Goal: Information Seeking & Learning: Learn about a topic

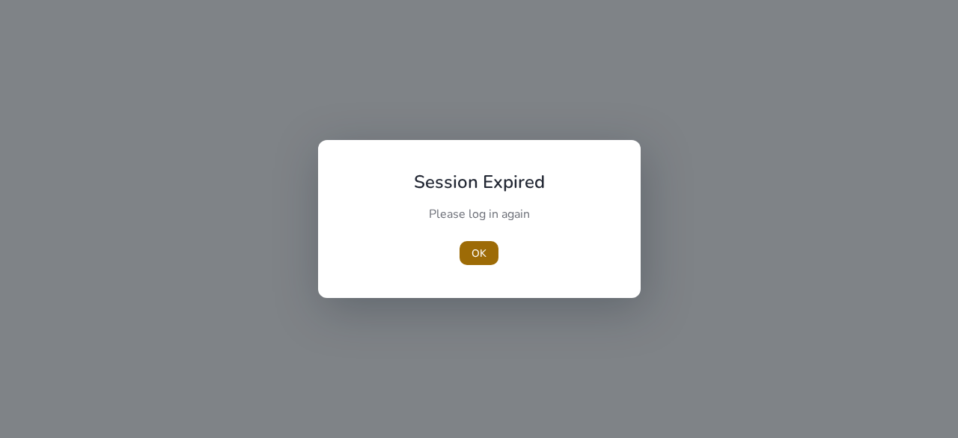
click at [467, 250] on span "button" at bounding box center [478, 253] width 39 height 36
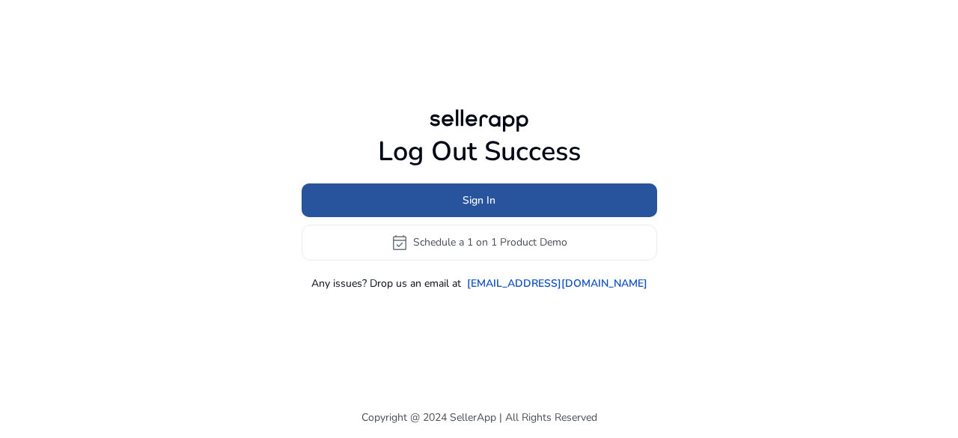
click at [490, 199] on span "Sign In" at bounding box center [478, 200] width 33 height 16
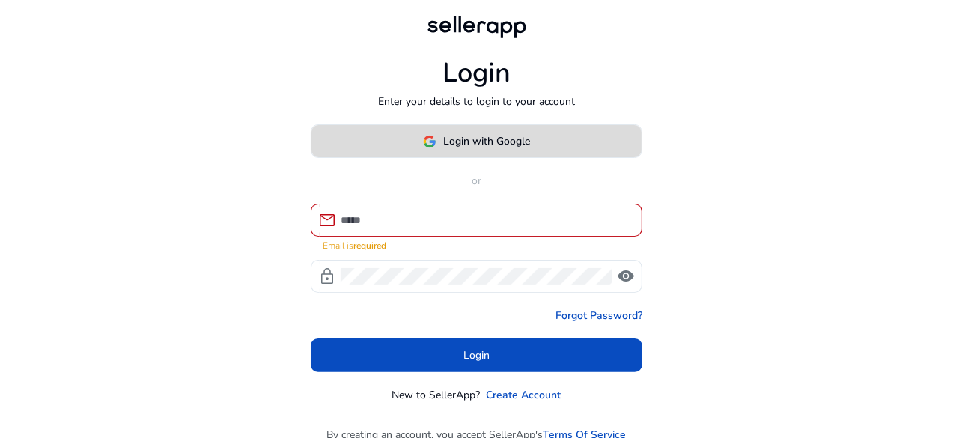
click at [456, 139] on span "Login with Google" at bounding box center [487, 141] width 87 height 16
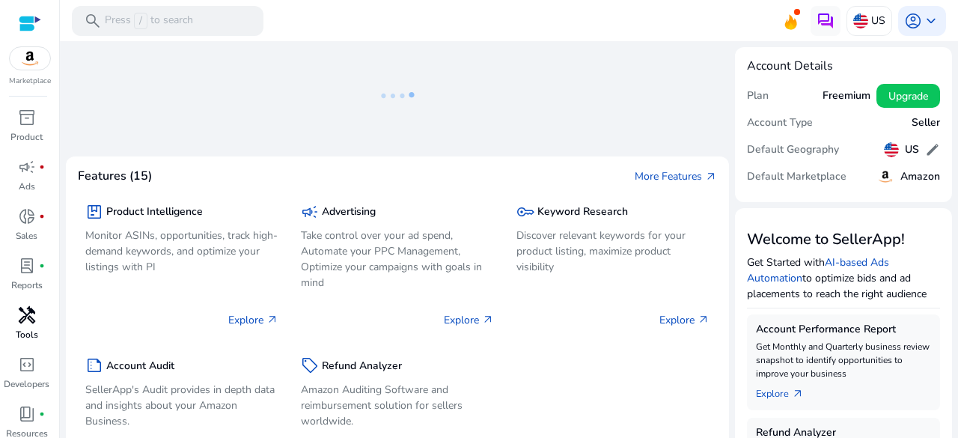
click at [28, 308] on span "handyman" at bounding box center [27, 315] width 18 height 18
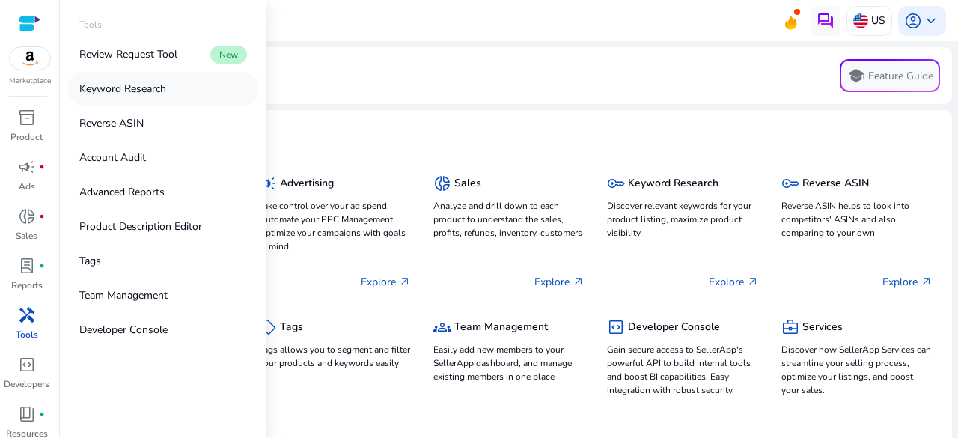
click at [103, 82] on p "Keyword Research" at bounding box center [122, 89] width 87 height 16
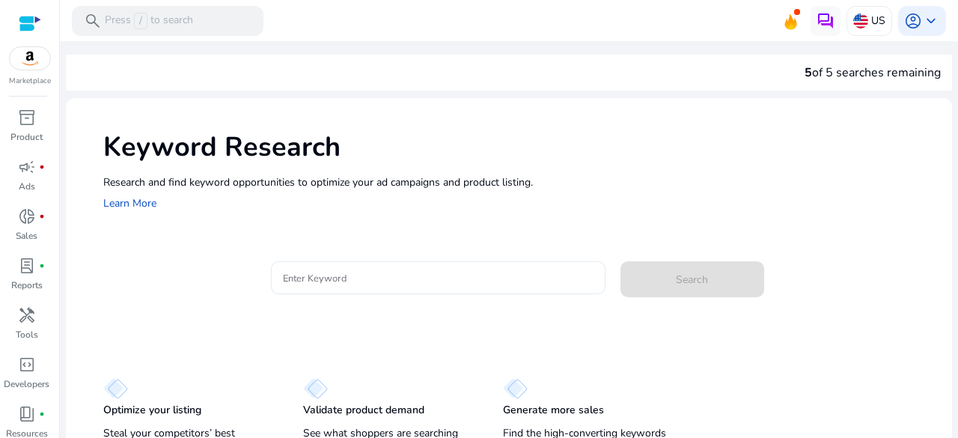
click at [386, 277] on input "Enter Keyword" at bounding box center [438, 277] width 311 height 16
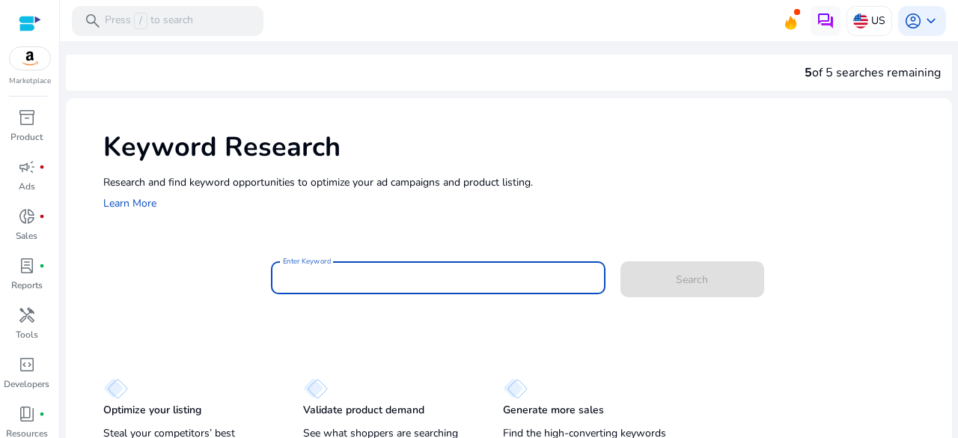
paste input "**********"
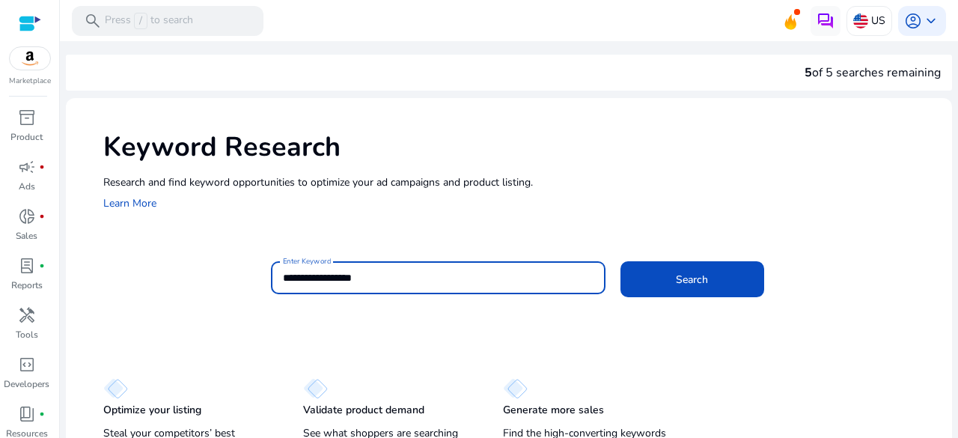
click at [620, 261] on button "Search" at bounding box center [692, 279] width 144 height 36
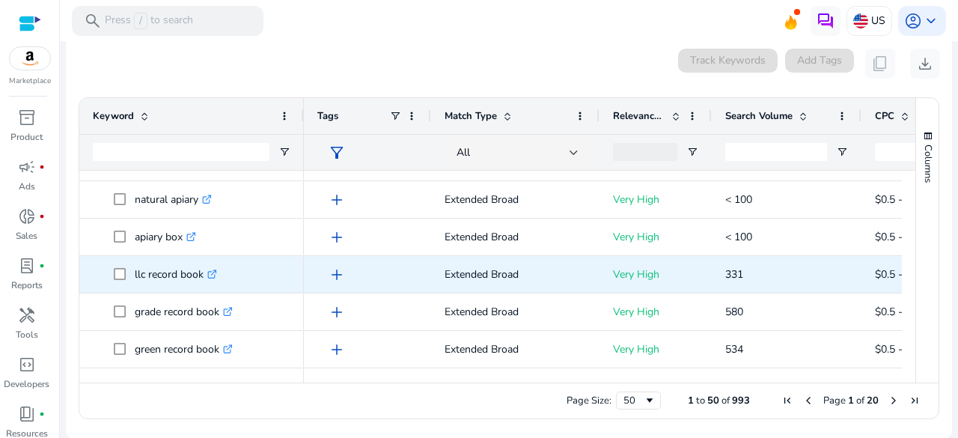
click at [214, 273] on icon at bounding box center [213, 271] width 5 height 5
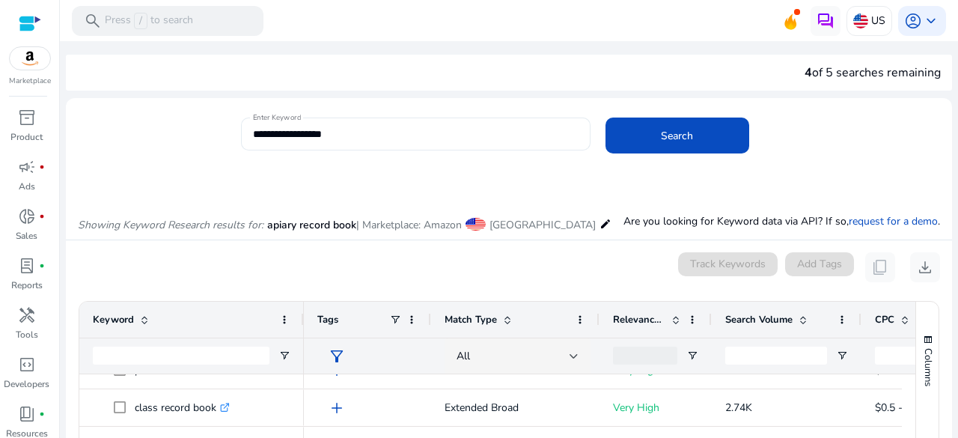
click at [293, 139] on input "**********" at bounding box center [416, 134] width 326 height 16
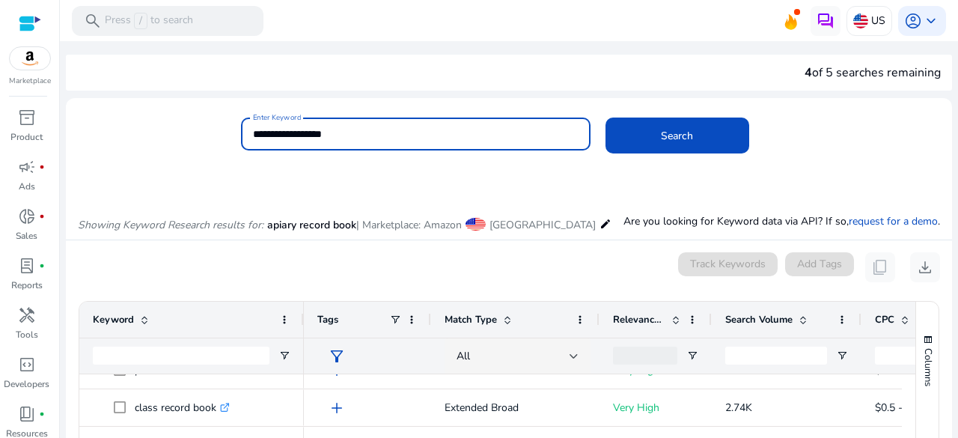
click at [293, 139] on input "**********" at bounding box center [416, 134] width 326 height 16
paste input "*"
click at [605, 117] on button "Search" at bounding box center [677, 135] width 144 height 36
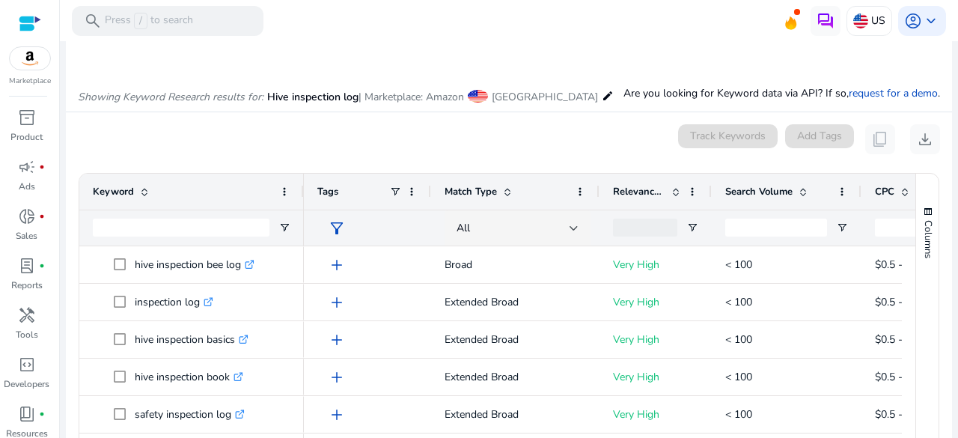
scroll to position [178, 0]
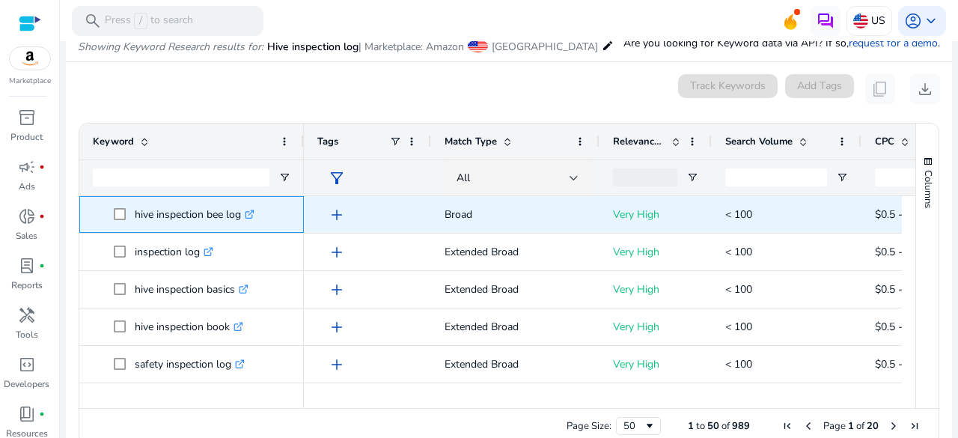
click at [254, 210] on icon ".st0{fill:#2c8af8}" at bounding box center [250, 215] width 10 height 10
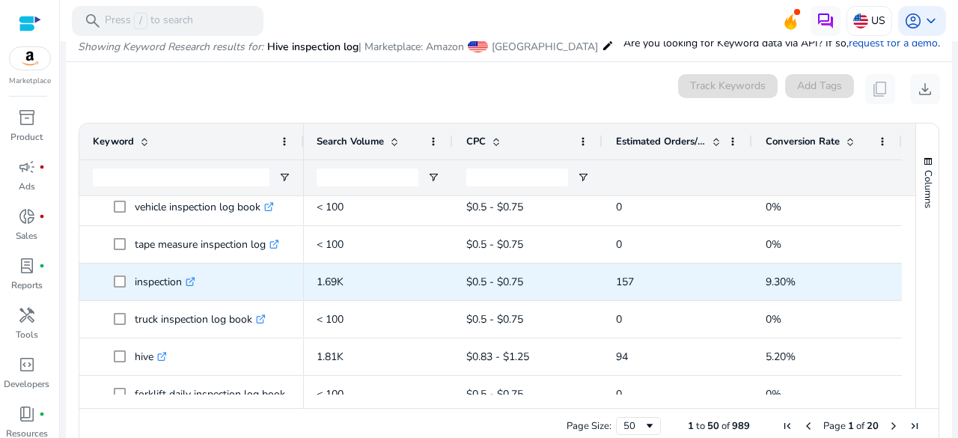
scroll to position [344, 0]
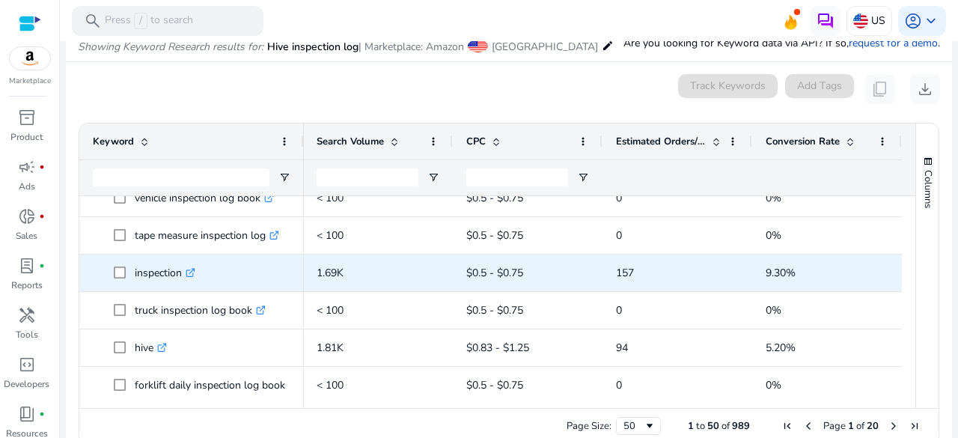
click at [194, 274] on icon ".st0{fill:#2c8af8}" at bounding box center [191, 273] width 10 height 10
click at [169, 276] on p "inspection .st0{fill:#2c8af8}" at bounding box center [165, 272] width 61 height 31
copy p "inspection"
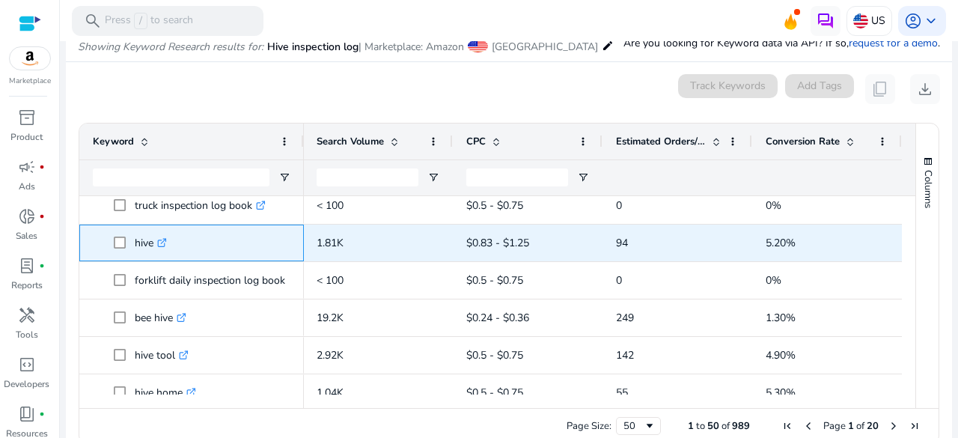
click at [165, 245] on icon at bounding box center [161, 242] width 7 height 7
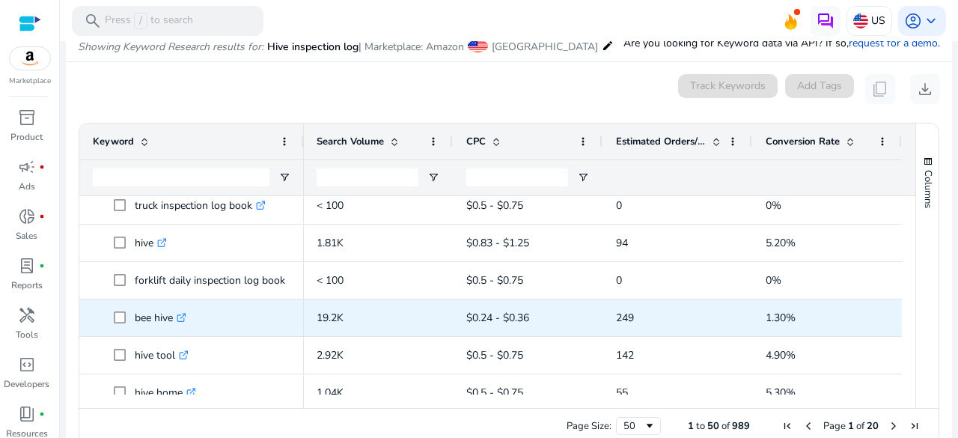
click at [183, 319] on icon ".st0{fill:#2c8af8}" at bounding box center [182, 318] width 10 height 10
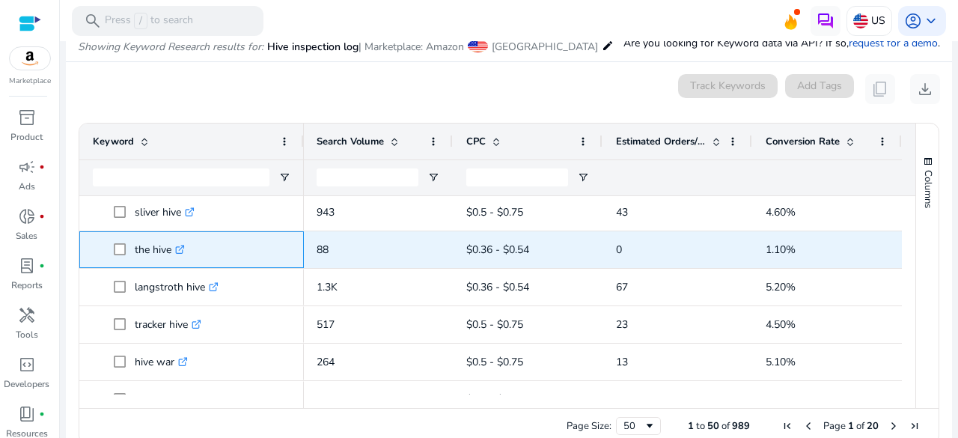
click at [183, 245] on icon at bounding box center [183, 247] width 4 height 4
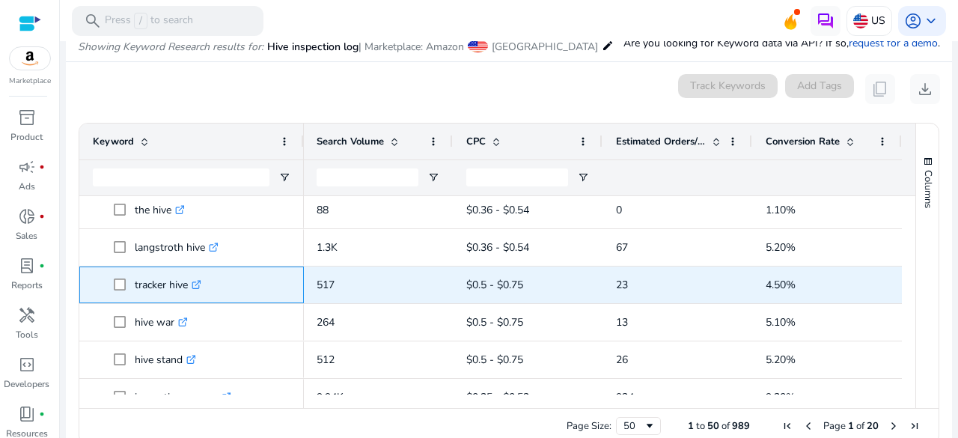
click at [201, 283] on icon ".st0{fill:#2c8af8}" at bounding box center [197, 285] width 10 height 10
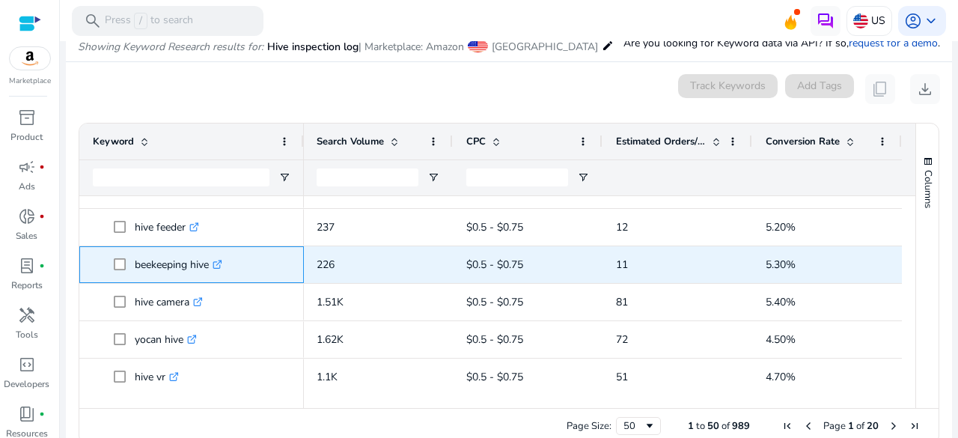
click at [216, 266] on icon ".st0{fill:#2c8af8}" at bounding box center [218, 265] width 10 height 10
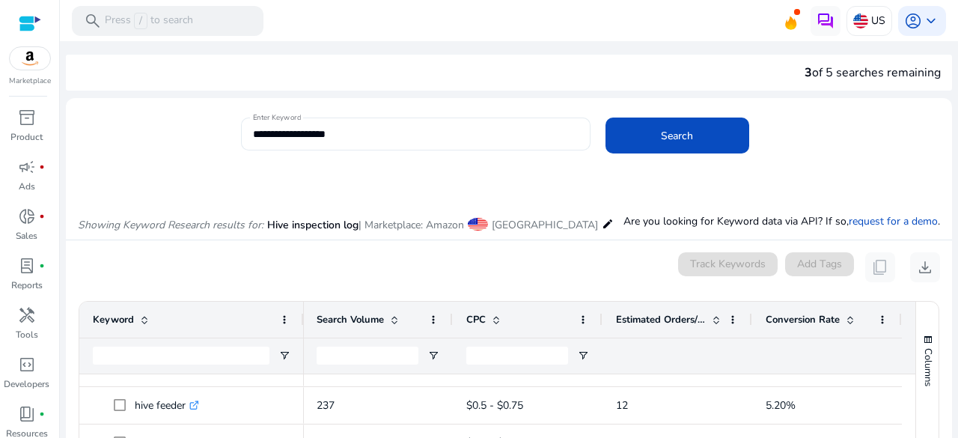
click at [307, 130] on input "**********" at bounding box center [416, 134] width 326 height 16
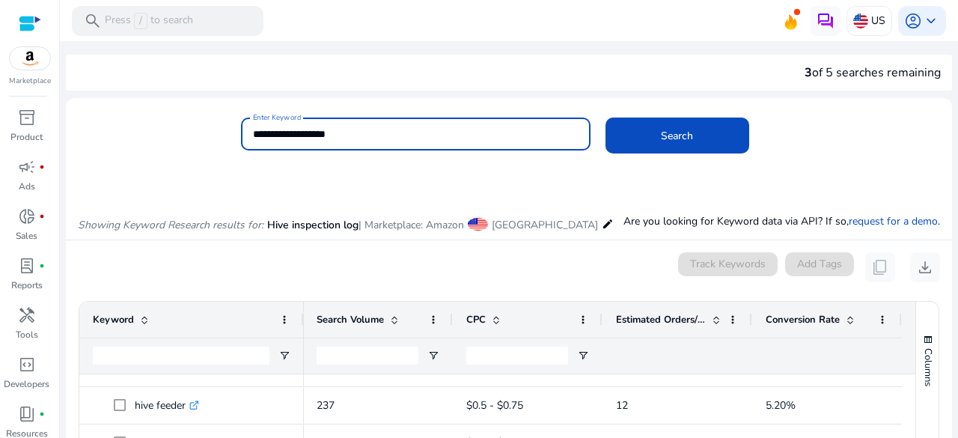
click at [307, 130] on input "**********" at bounding box center [416, 134] width 326 height 16
paste input
type input "**********"
click at [605, 117] on button "Search" at bounding box center [677, 135] width 144 height 36
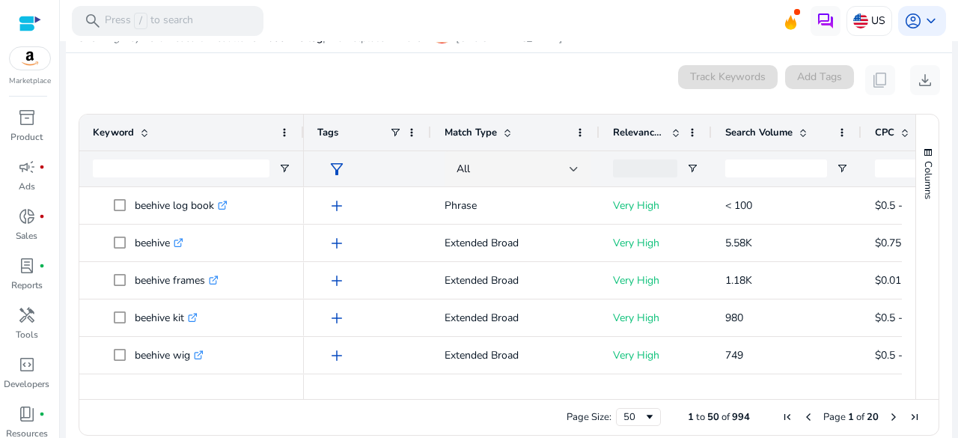
scroll to position [192, 0]
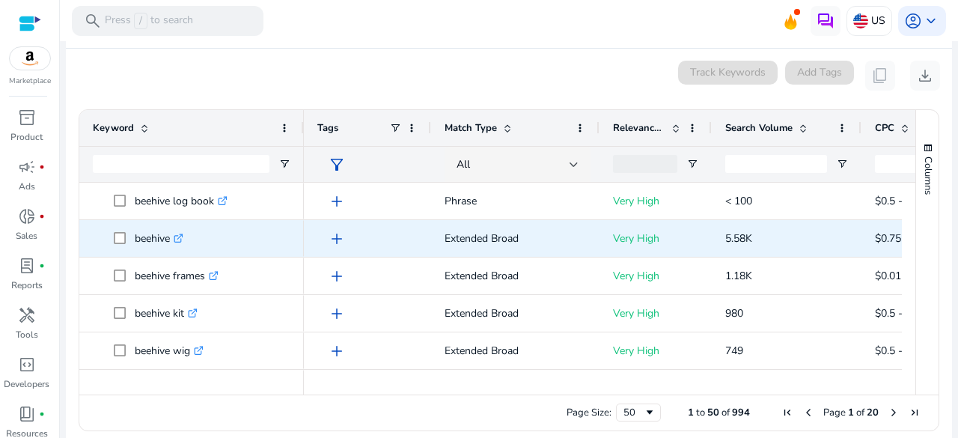
click at [182, 237] on icon at bounding box center [177, 238] width 7 height 7
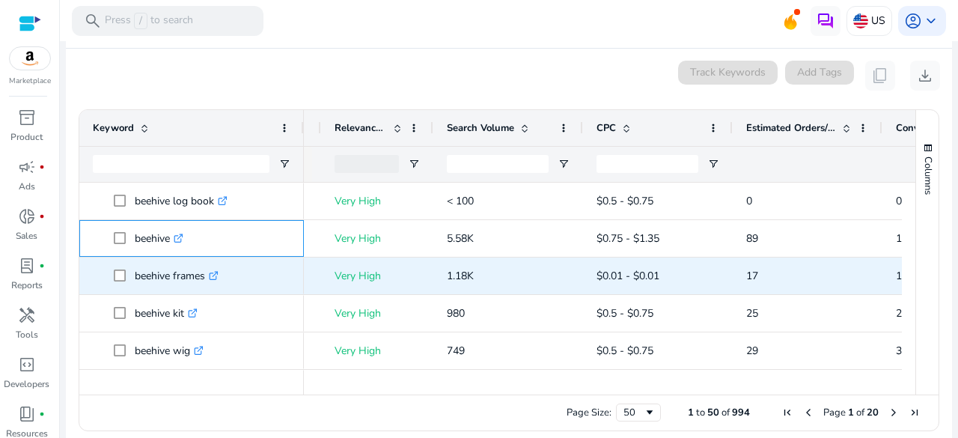
scroll to position [0, 283]
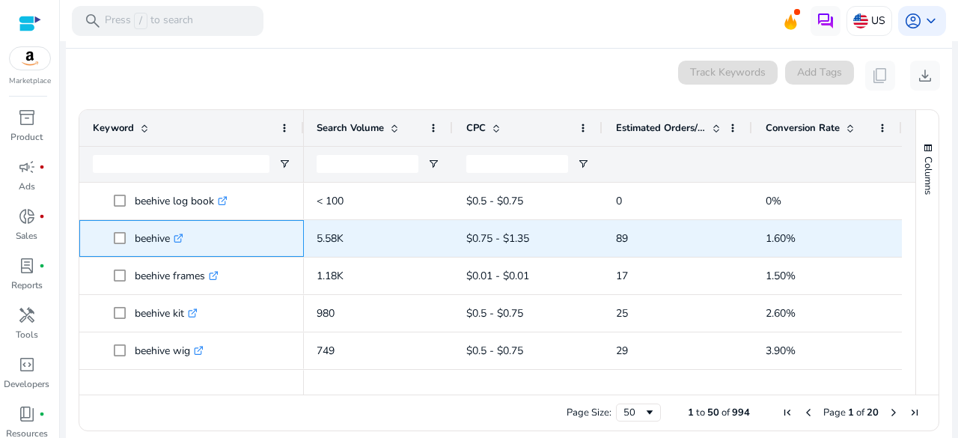
click at [153, 237] on p "beehive .st0{fill:#2c8af8}" at bounding box center [159, 238] width 49 height 31
copy p "beehive"
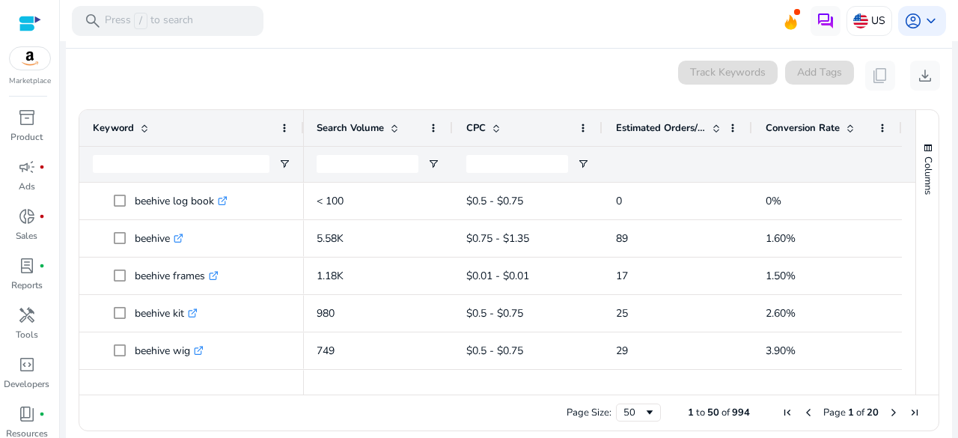
click at [305, 35] on mat-toolbar "search Press / to search US account_circle keyboard_arrow_down" at bounding box center [509, 20] width 898 height 41
